Goal: Find specific page/section: Find specific page/section

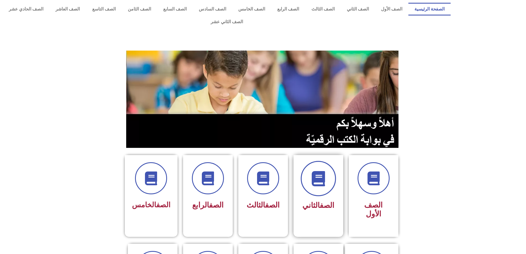
click at [313, 173] on icon at bounding box center [318, 178] width 15 height 15
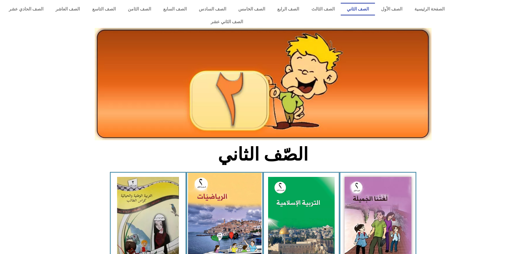
click at [226, 211] on img at bounding box center [225, 218] width 74 height 91
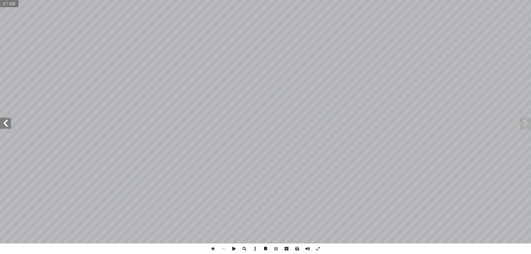
click at [7, 127] on span at bounding box center [5, 123] width 11 height 11
click at [10, 127] on span at bounding box center [5, 123] width 11 height 11
click at [5, 124] on span at bounding box center [5, 123] width 11 height 11
click at [6, 124] on span at bounding box center [5, 123] width 11 height 11
click at [213, 248] on span at bounding box center [213, 248] width 11 height 11
